Goal: Task Accomplishment & Management: Use online tool/utility

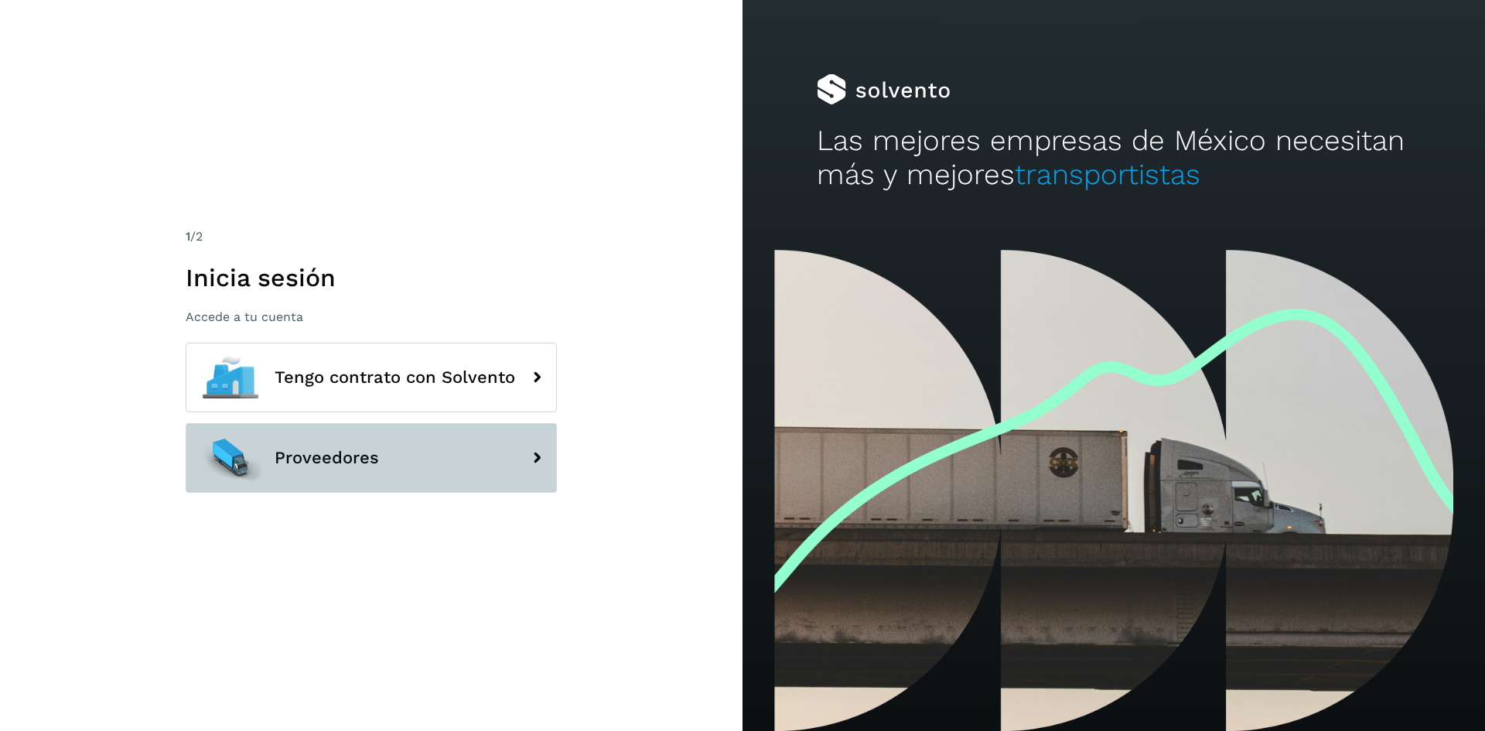
click at [444, 451] on button "Proveedores" at bounding box center [371, 458] width 371 height 70
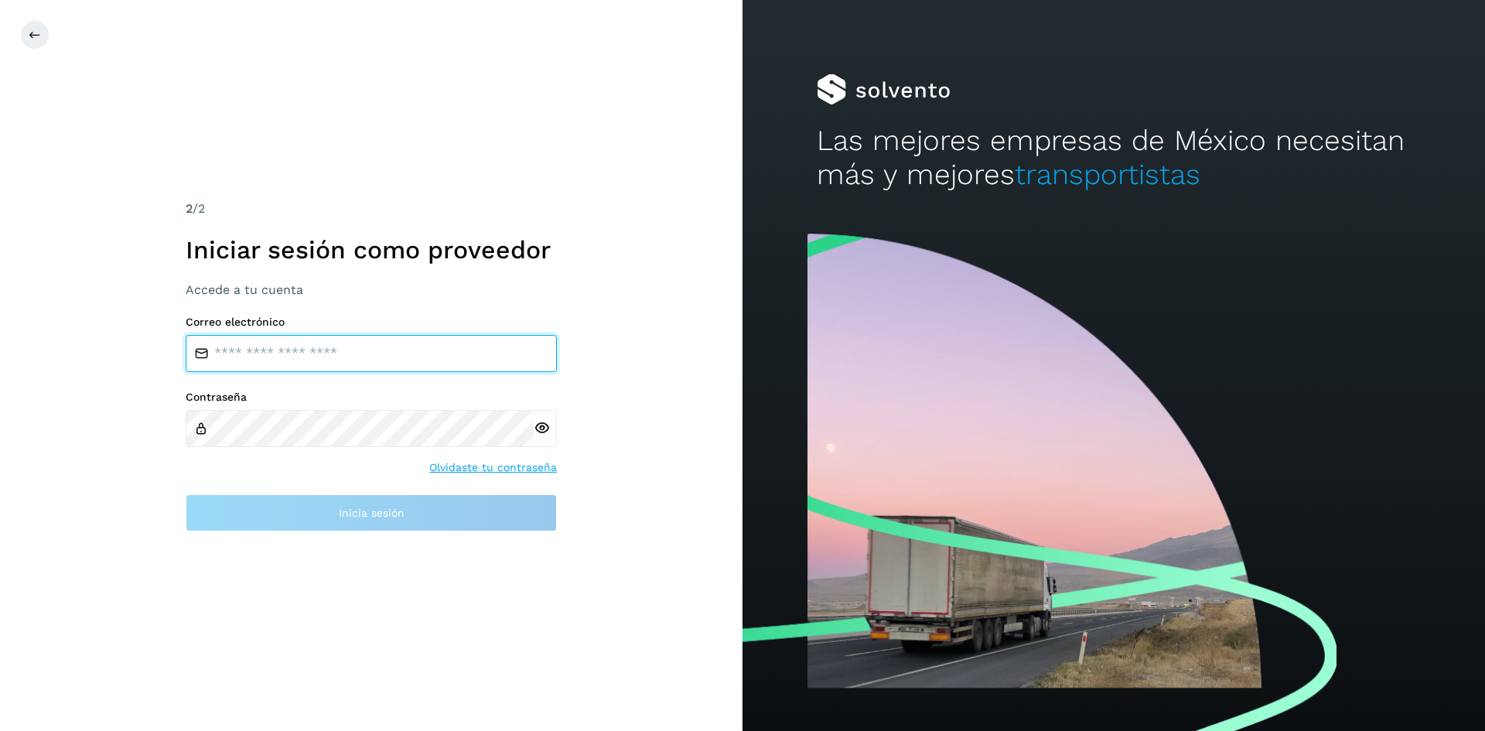
type input "**********"
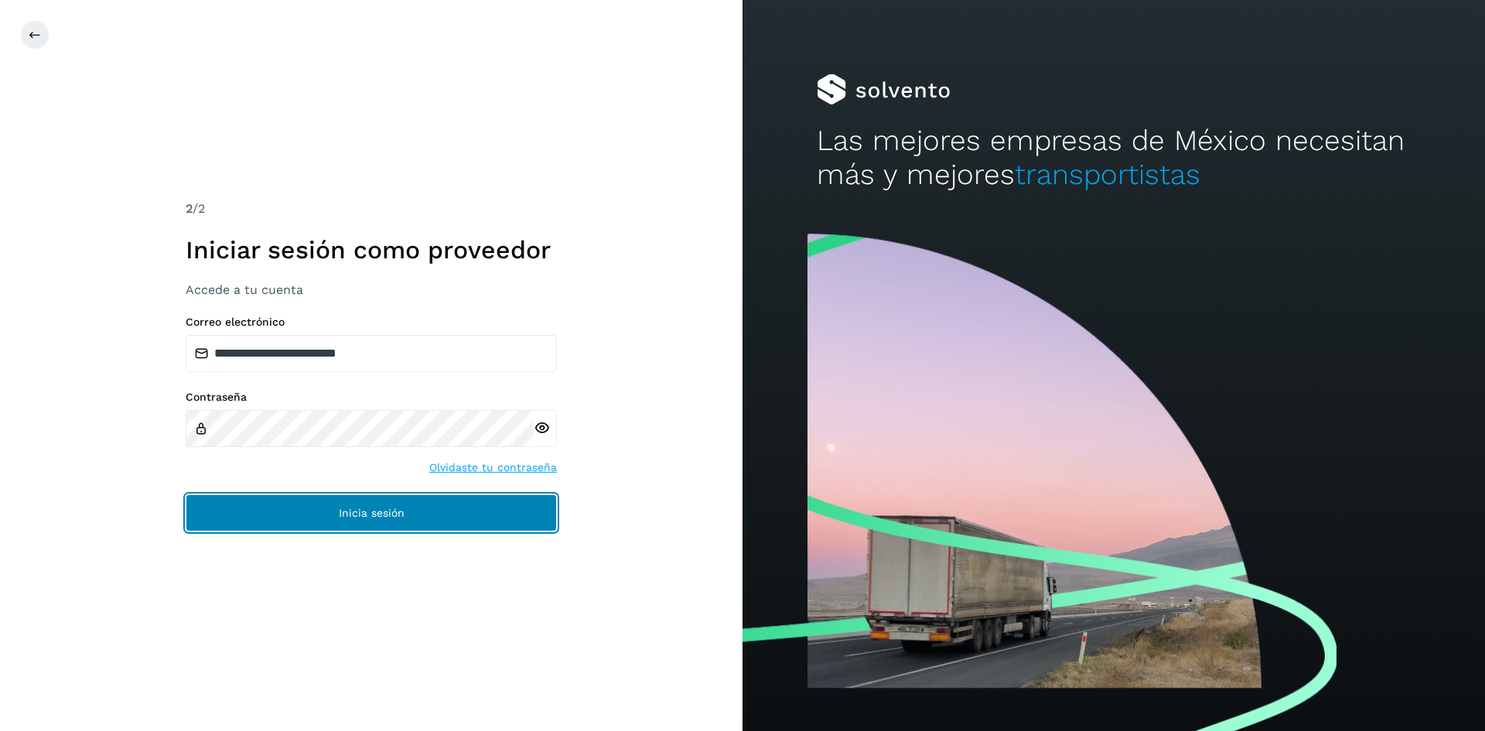
click at [466, 509] on button "Inicia sesión" at bounding box center [371, 512] width 371 height 37
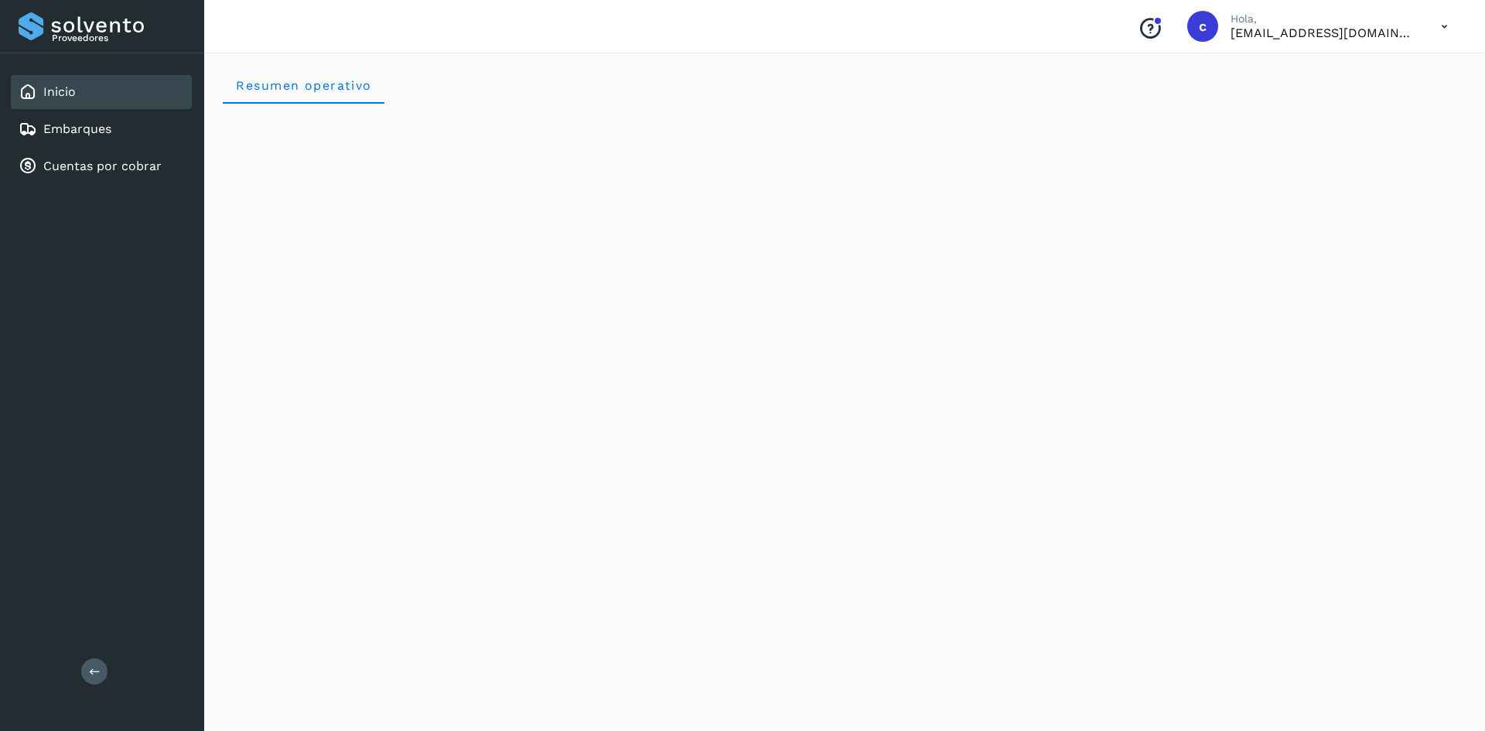
click at [132, 105] on div "Inicio" at bounding box center [101, 92] width 181 height 34
click at [138, 114] on div "Embarques" at bounding box center [101, 129] width 181 height 34
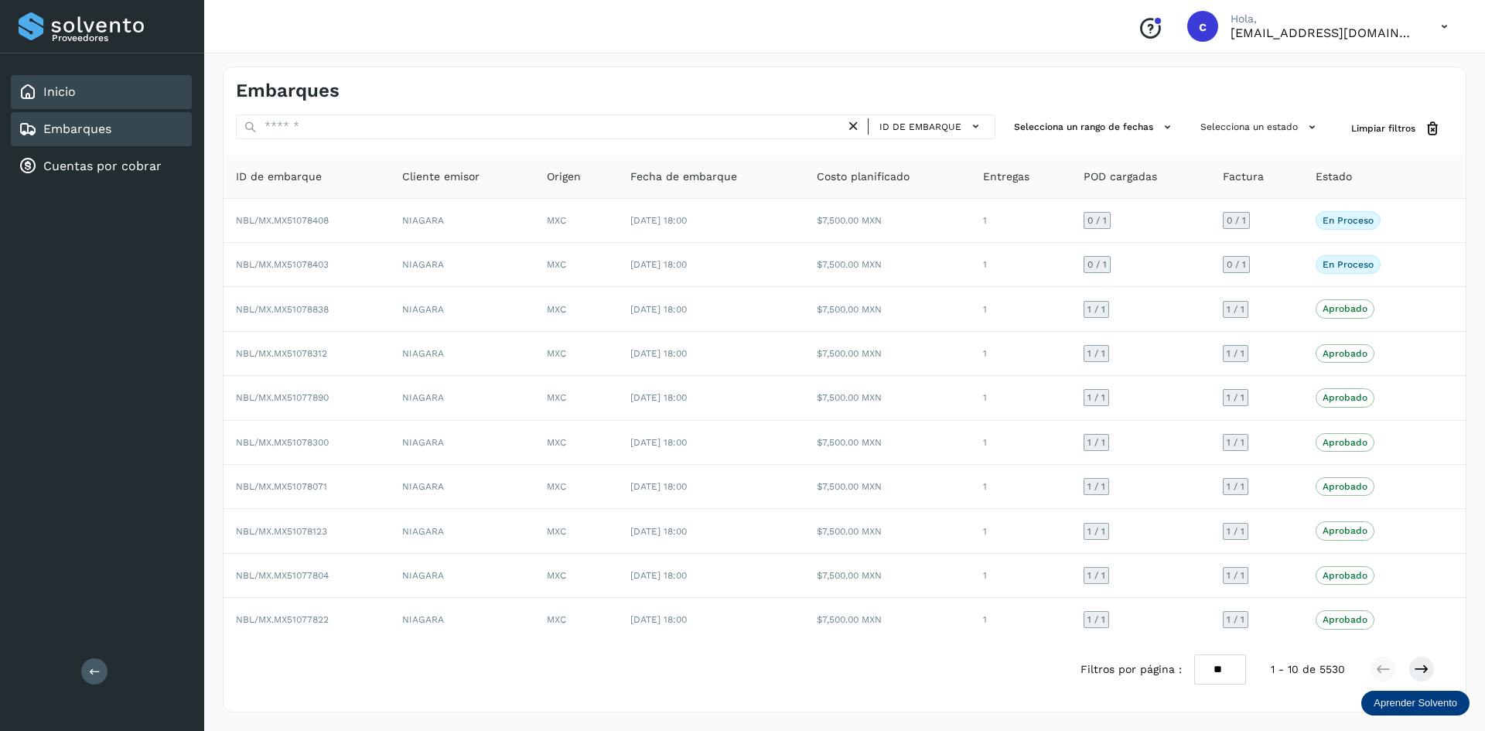
click at [90, 91] on div "Inicio" at bounding box center [101, 92] width 181 height 34
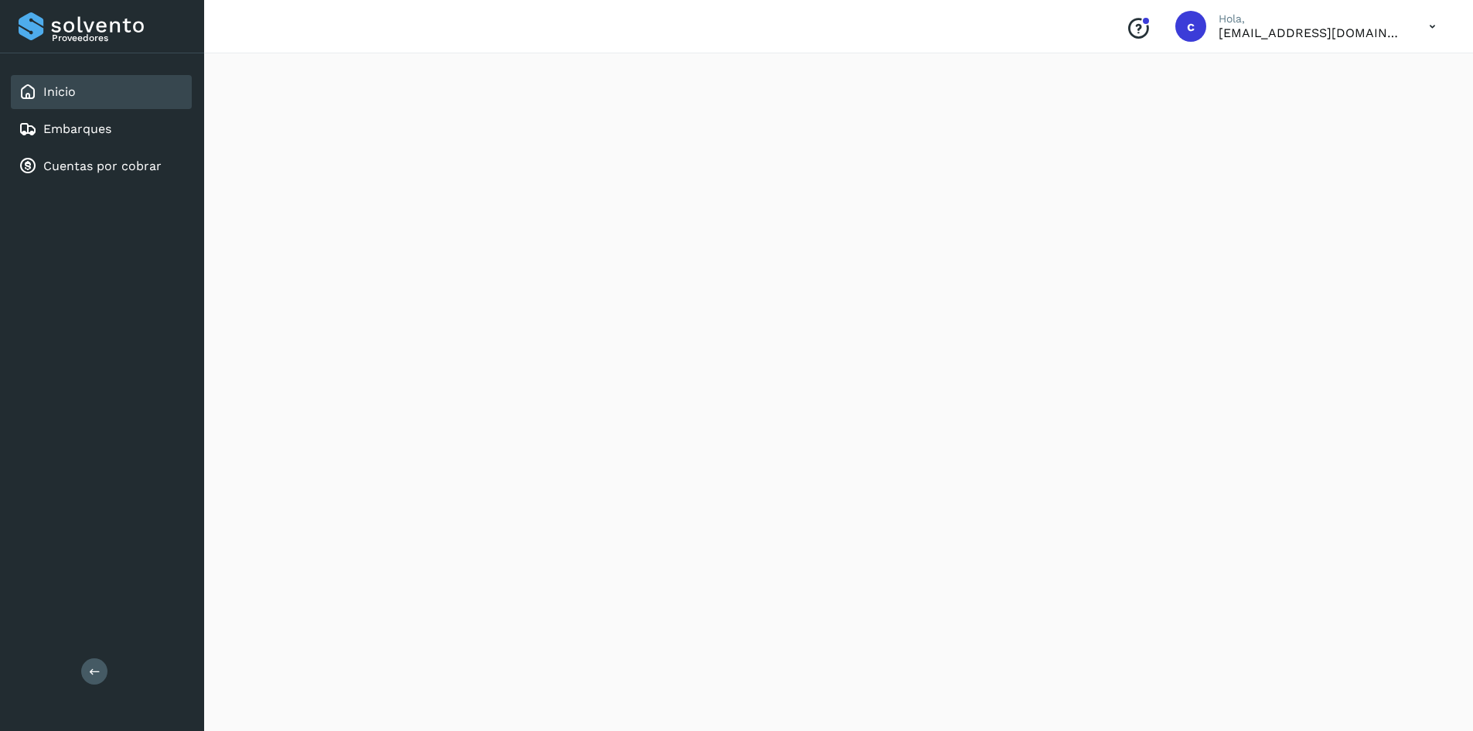
scroll to position [1238, 0]
